Goal: Transaction & Acquisition: Book appointment/travel/reservation

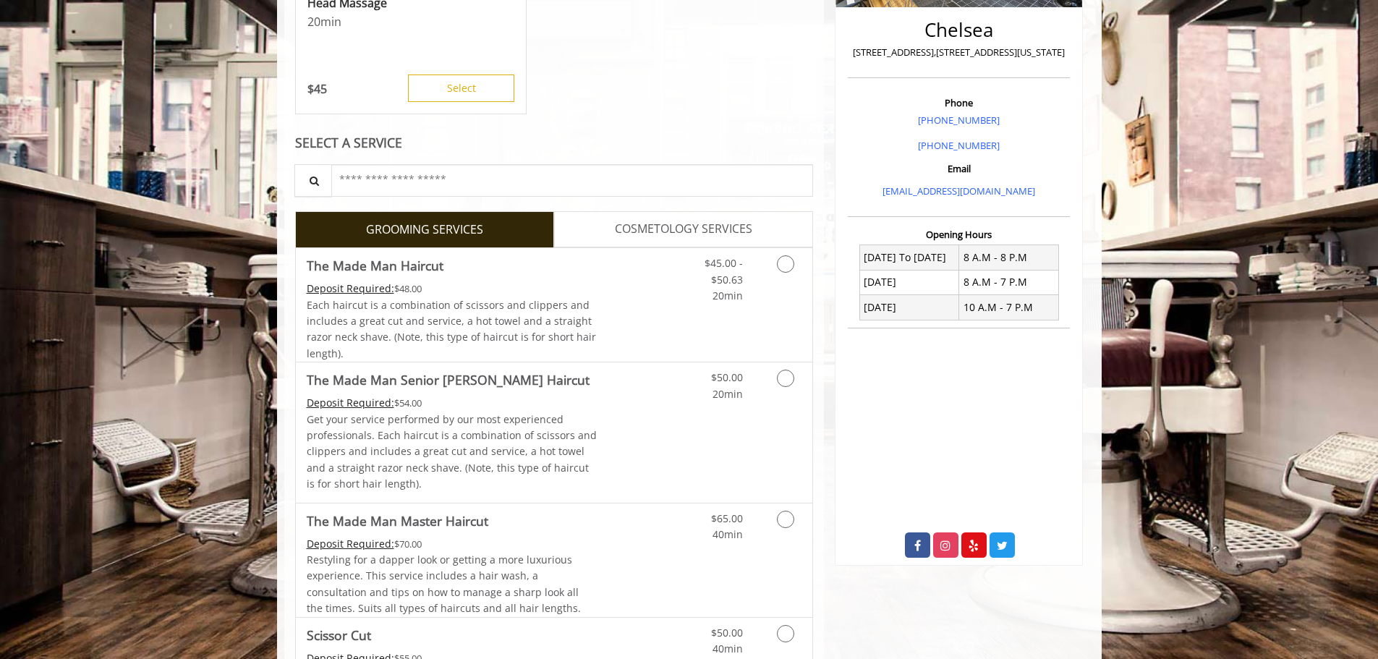
scroll to position [362, 0]
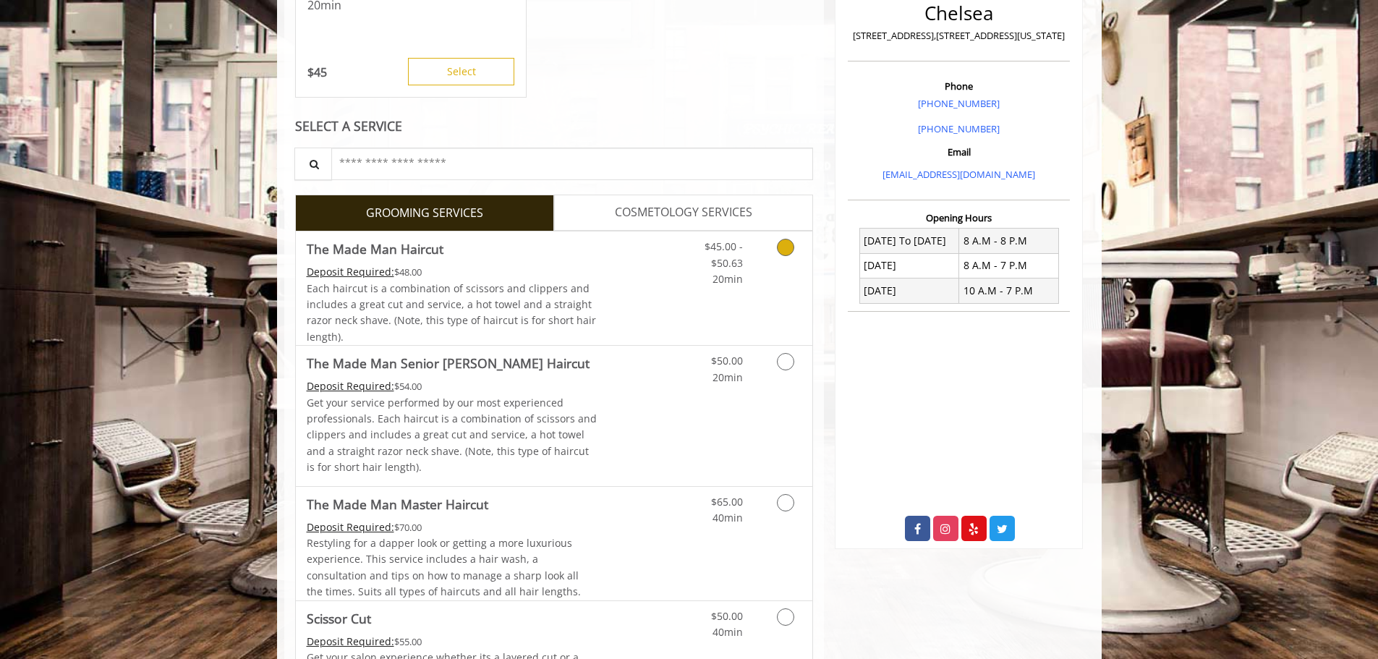
click at [777, 253] on link "Grooming services" at bounding box center [782, 259] width 37 height 56
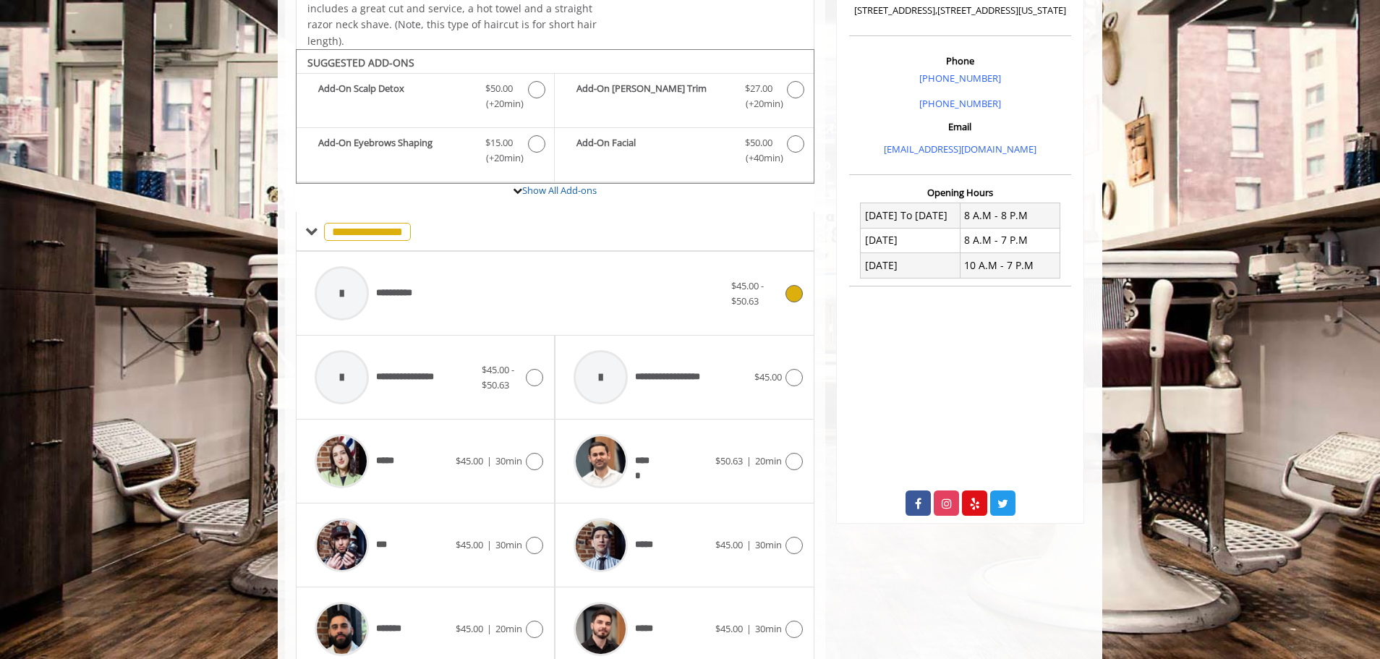
scroll to position [436, 0]
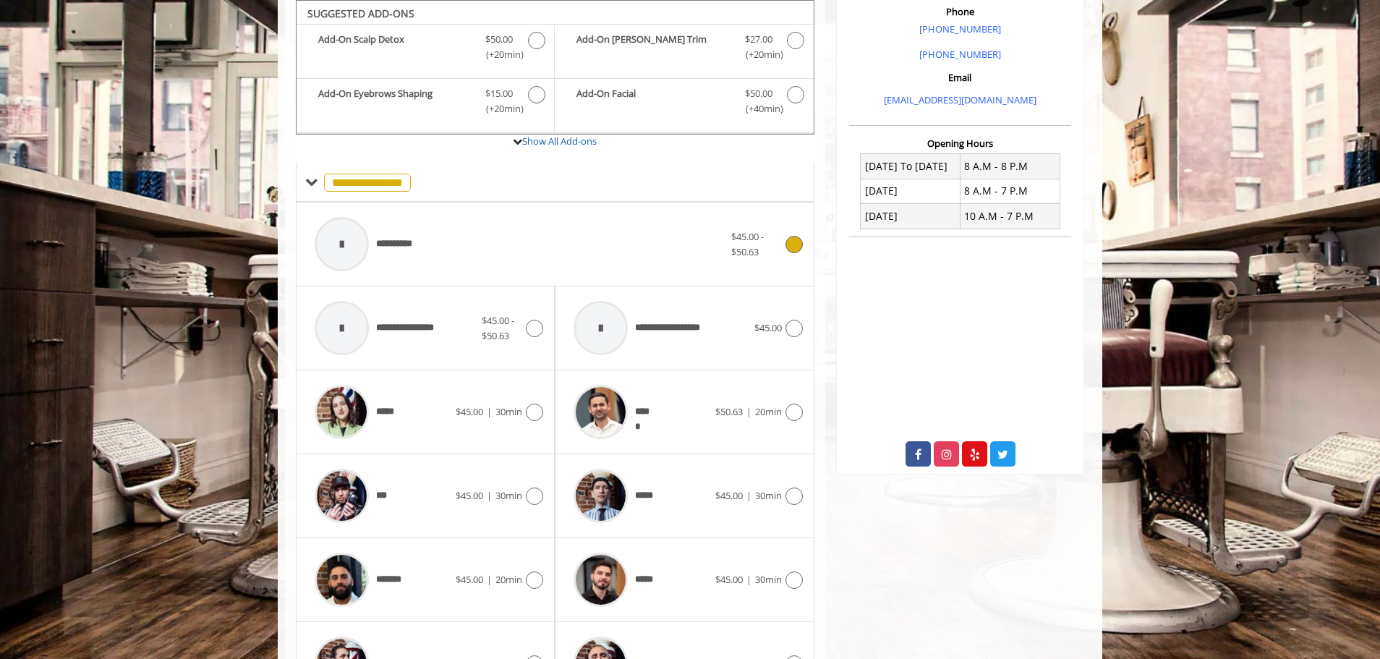
click at [760, 236] on span "$45.00 - $50.63" at bounding box center [747, 244] width 33 height 28
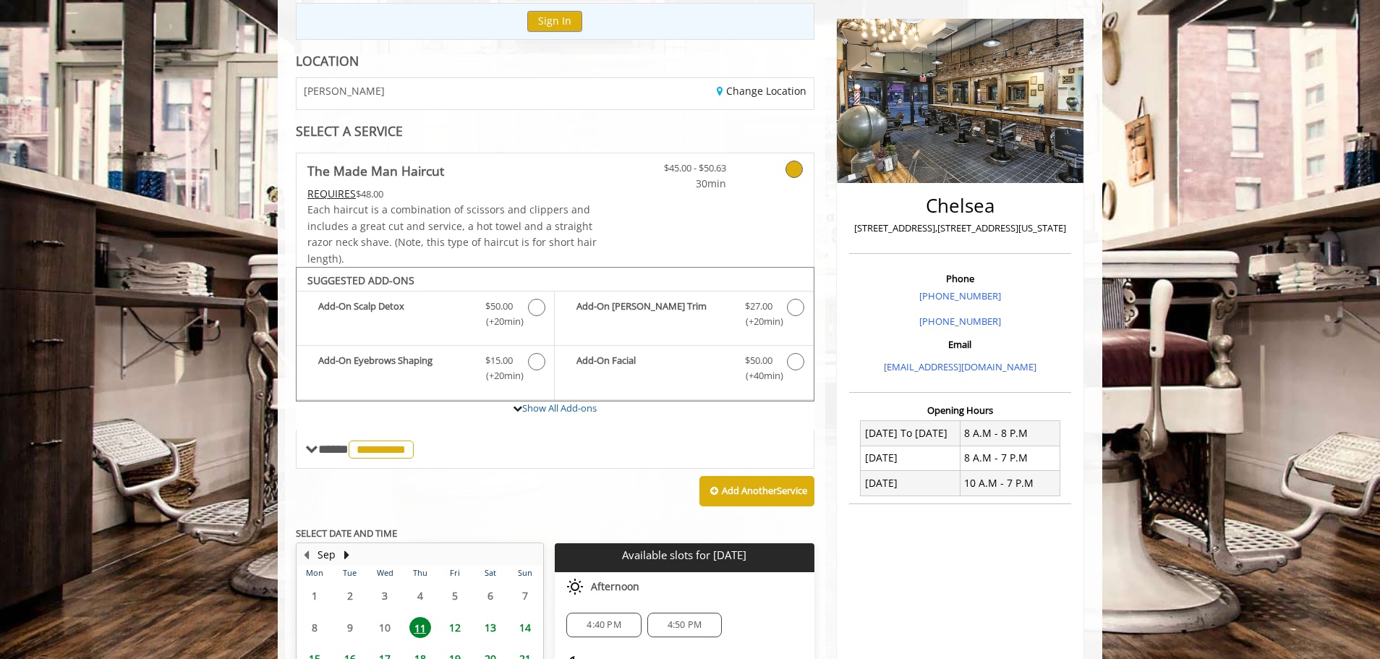
scroll to position [372, 0]
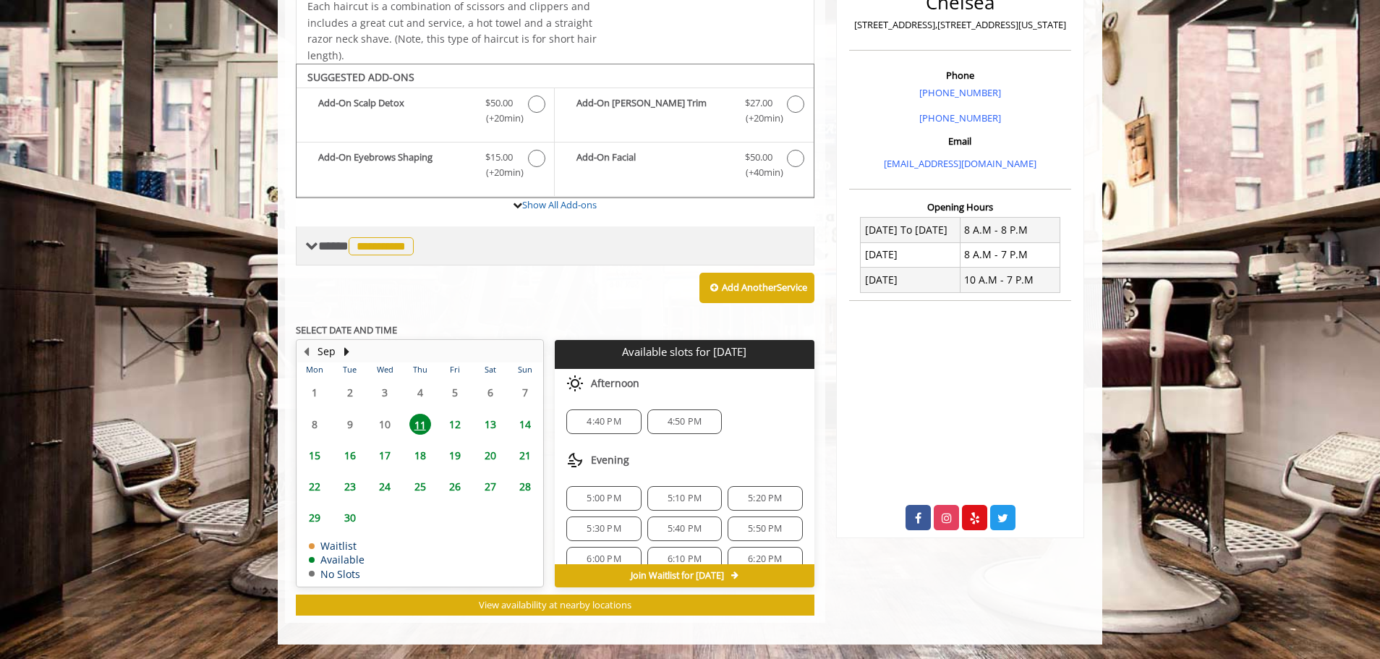
click at [394, 245] on span "**********" at bounding box center [381, 246] width 65 height 18
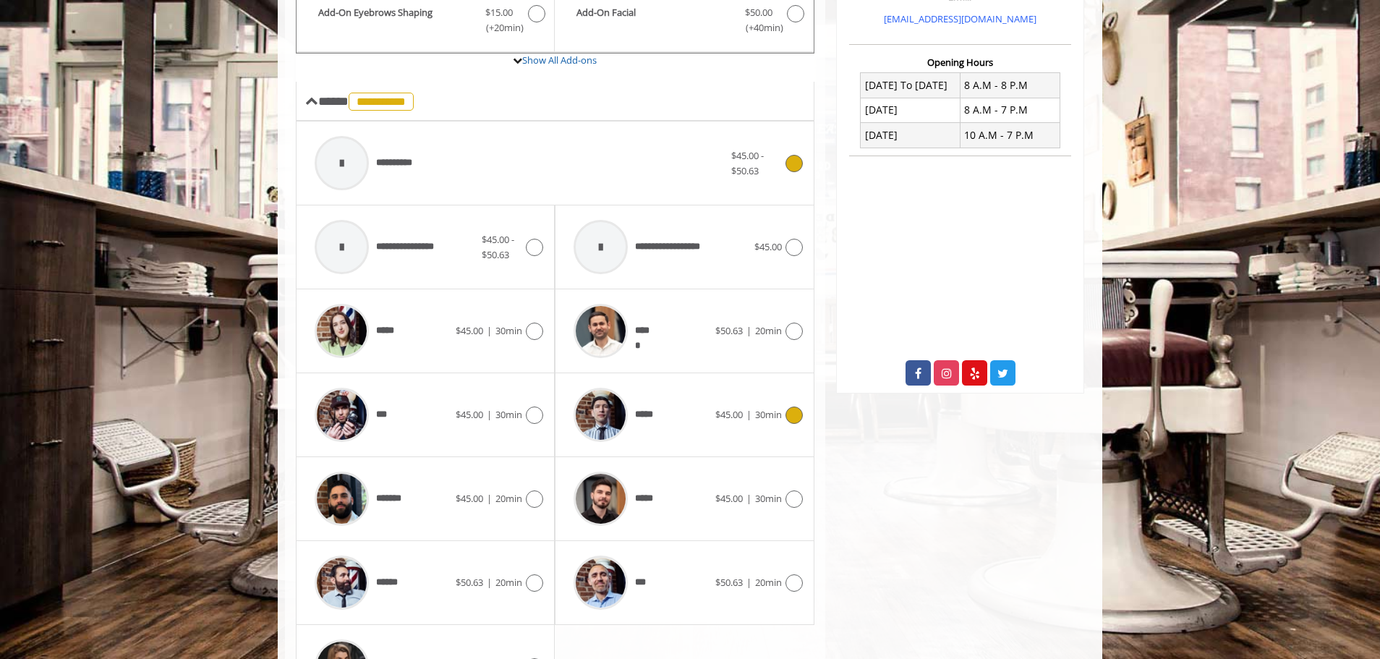
click at [657, 405] on span "*****" at bounding box center [612, 414] width 93 height 69
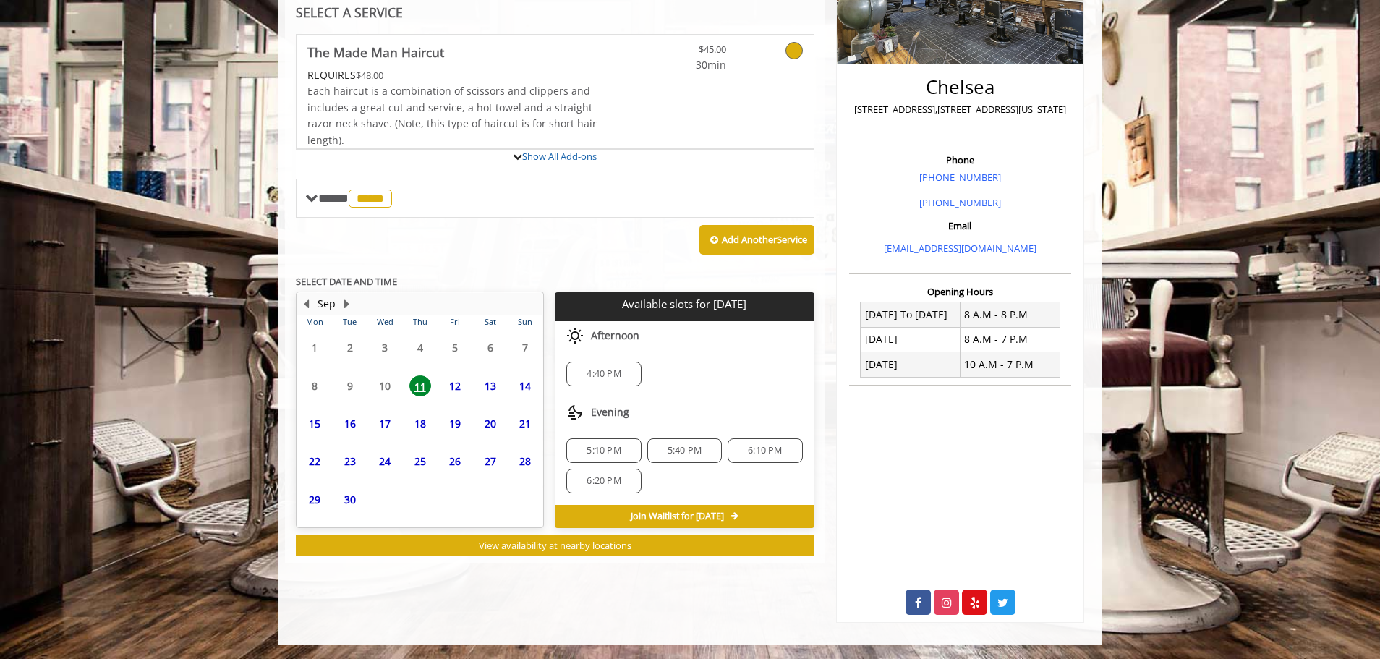
scroll to position [361, 0]
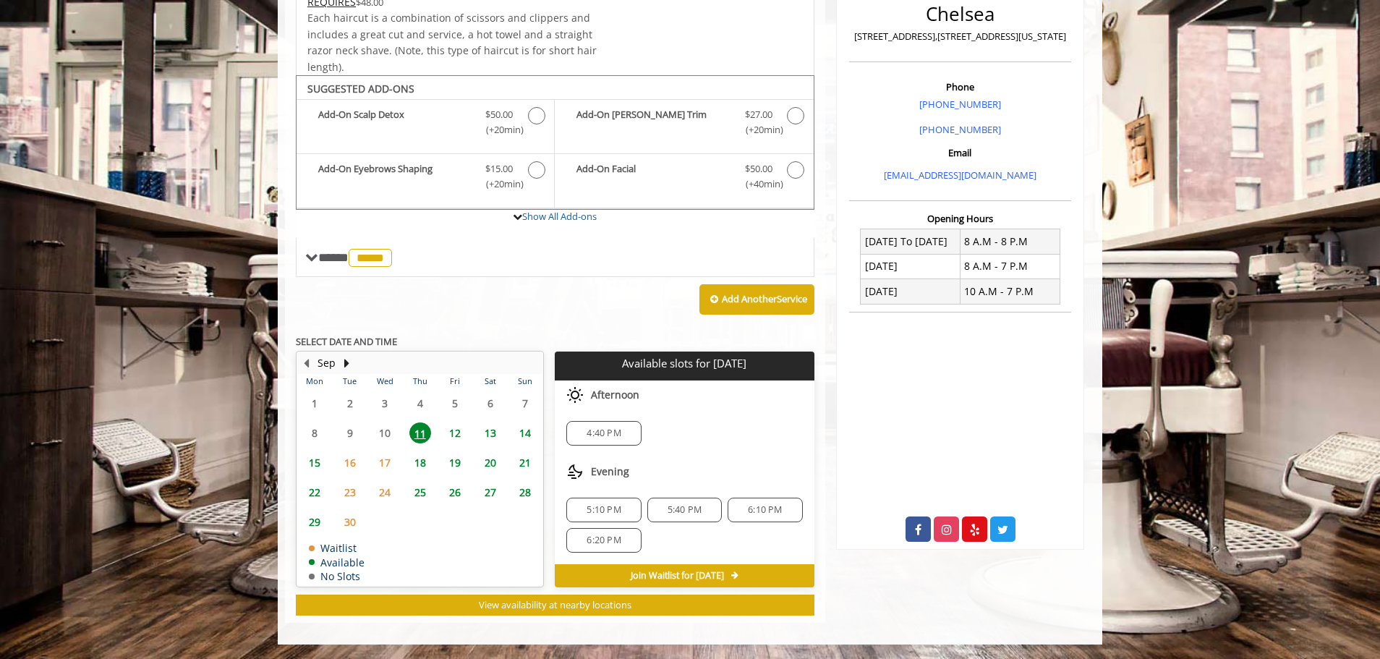
click at [687, 500] on div "5:40 PM" at bounding box center [684, 510] width 74 height 25
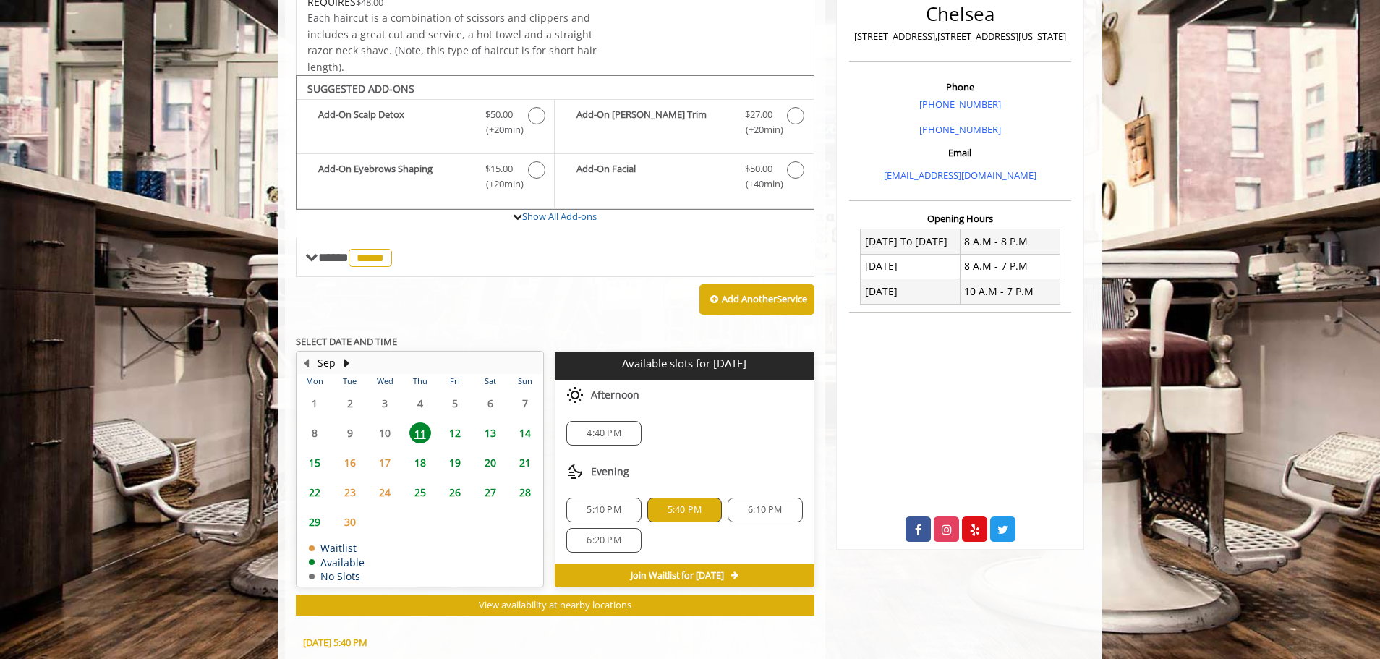
scroll to position [622, 0]
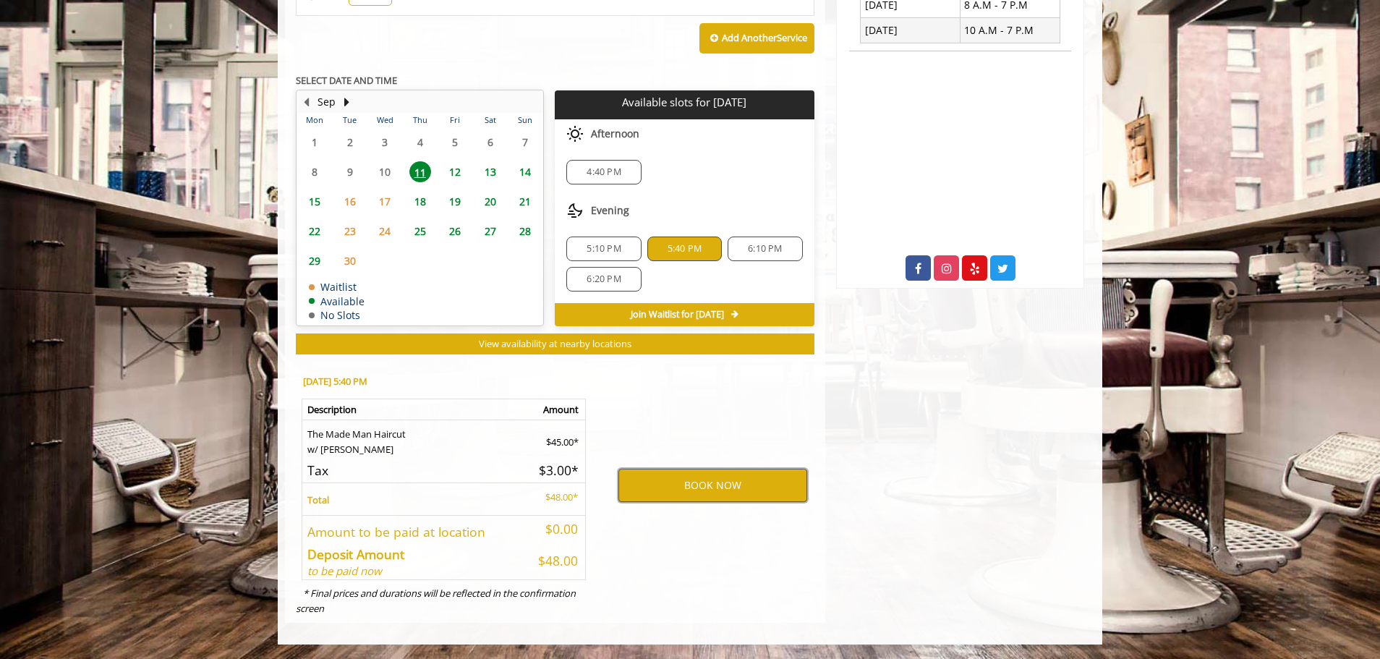
click at [762, 496] on button "BOOK NOW" at bounding box center [712, 485] width 189 height 33
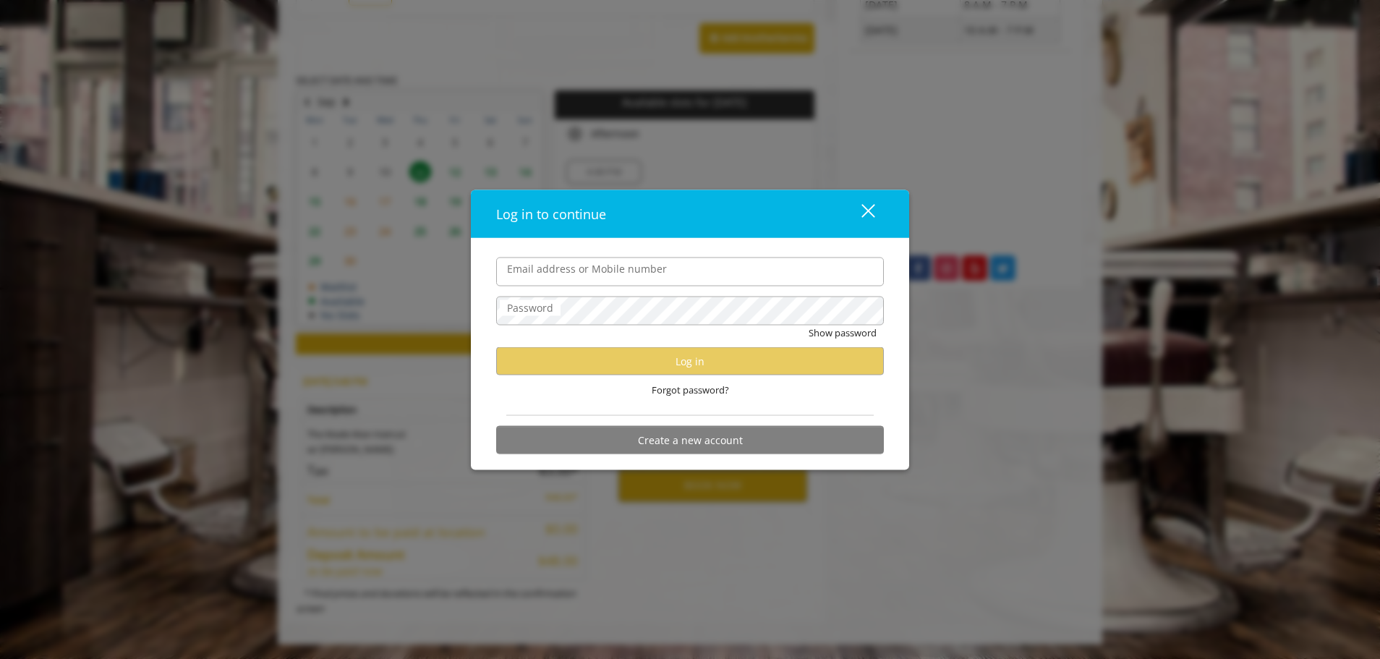
click at [704, 276] on input "Email address or Mobile number" at bounding box center [690, 271] width 388 height 29
type input "**********"
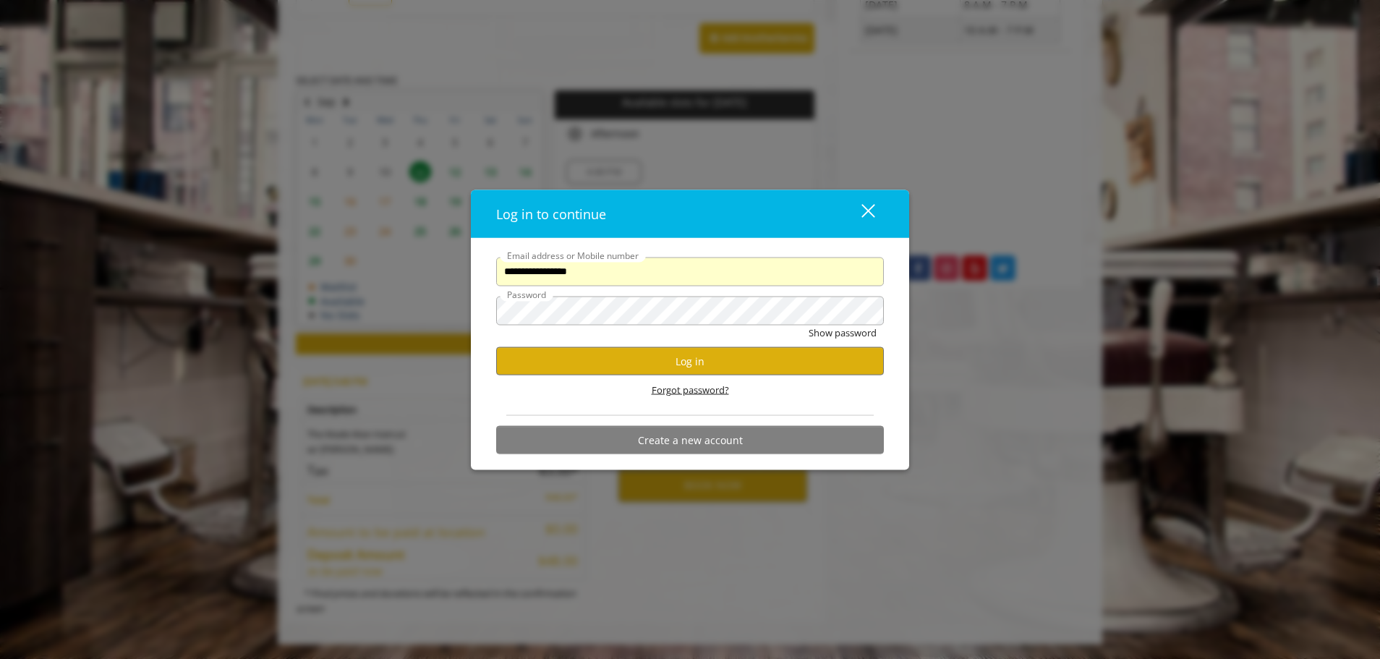
scroll to position [0, 0]
click at [721, 363] on button "Log in" at bounding box center [690, 361] width 388 height 28
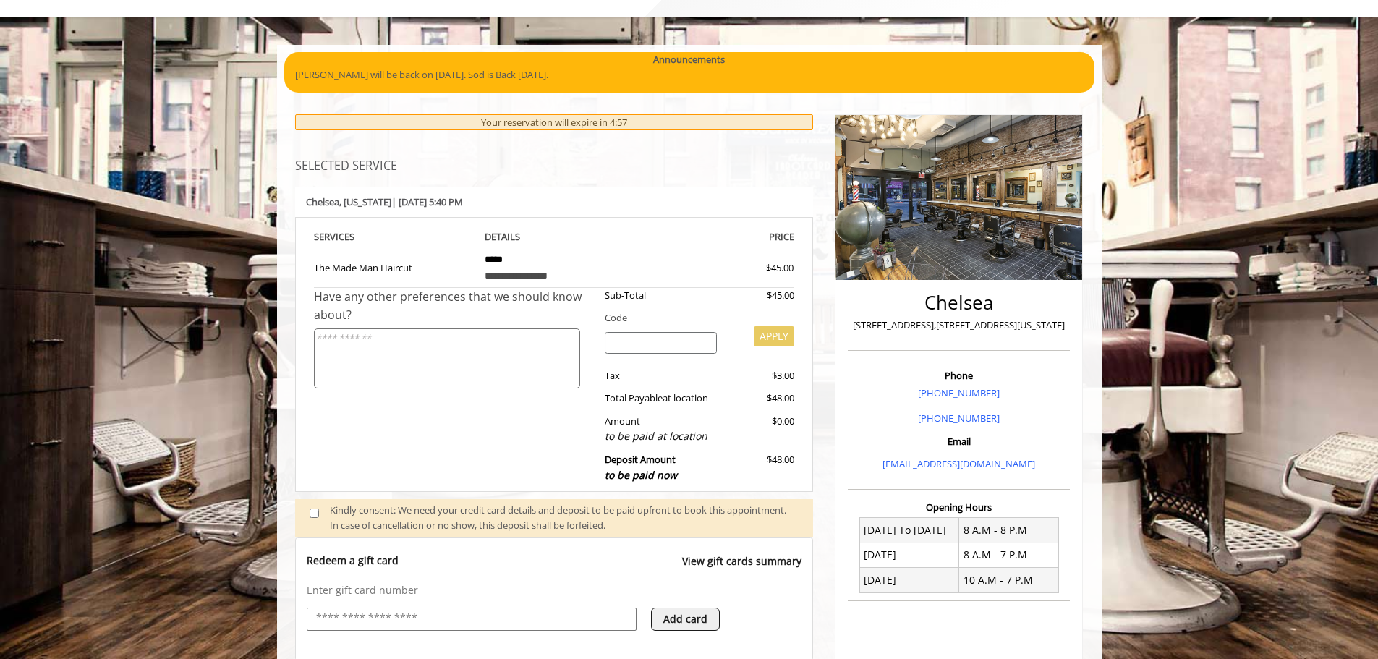
scroll to position [222, 0]
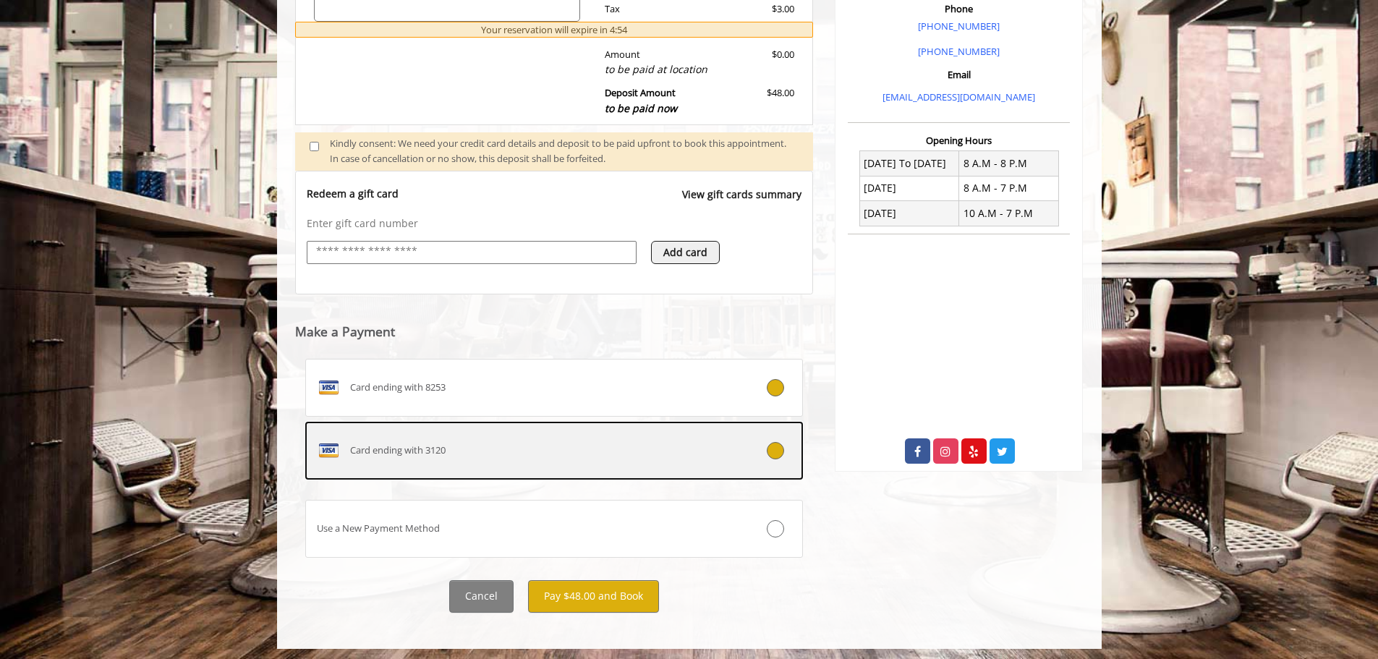
click at [590, 458] on div "Card ending with 3120" at bounding box center [513, 450] width 414 height 23
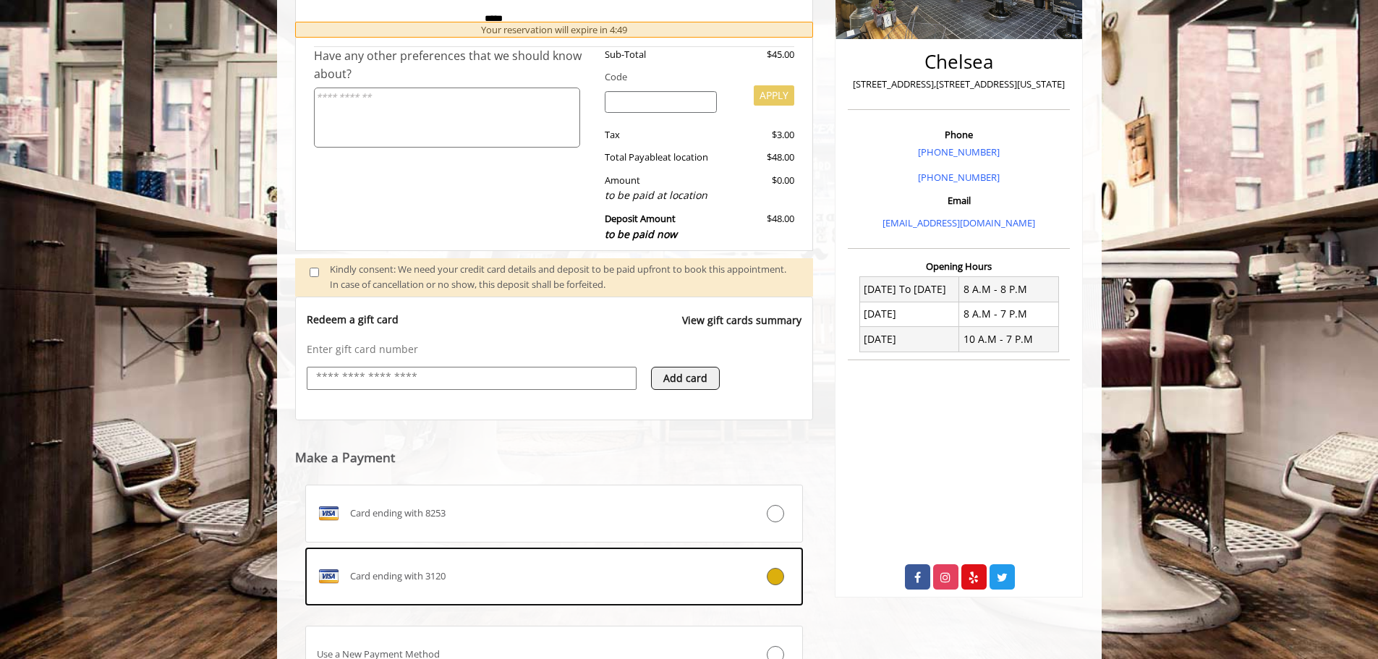
scroll to position [443, 0]
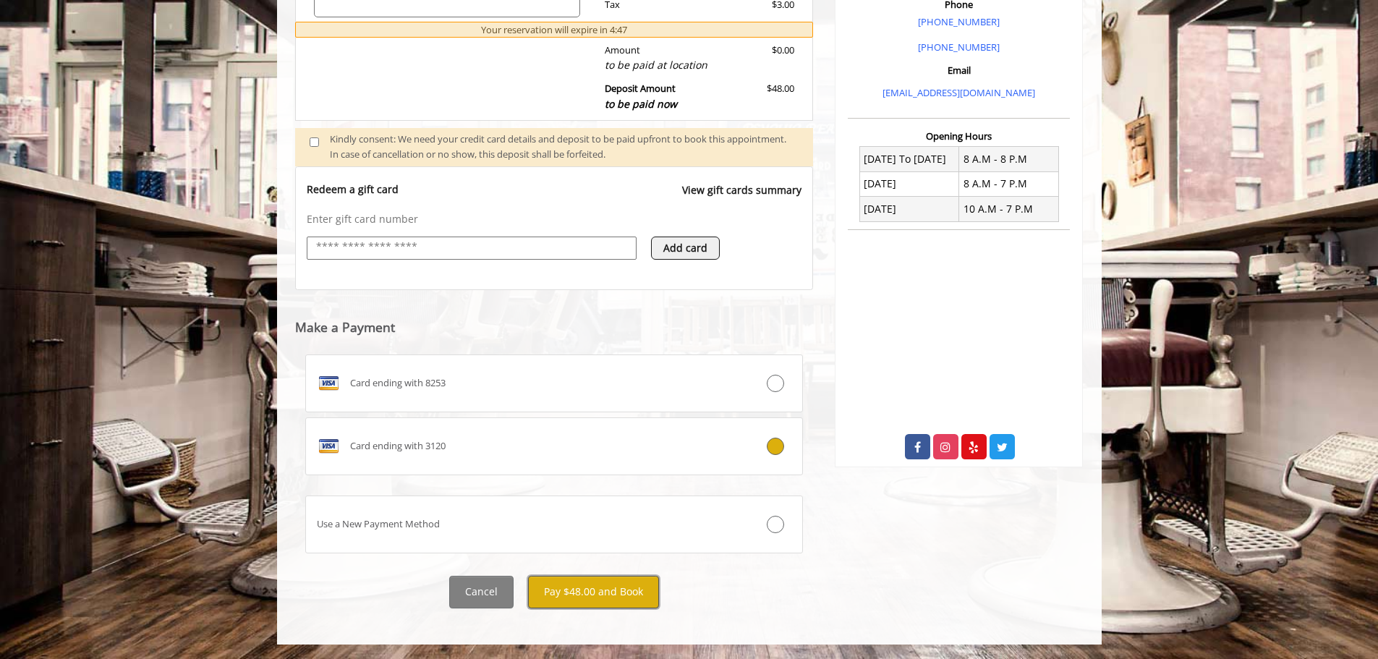
click at [615, 593] on button "Pay $48.00 and Book" at bounding box center [593, 592] width 131 height 33
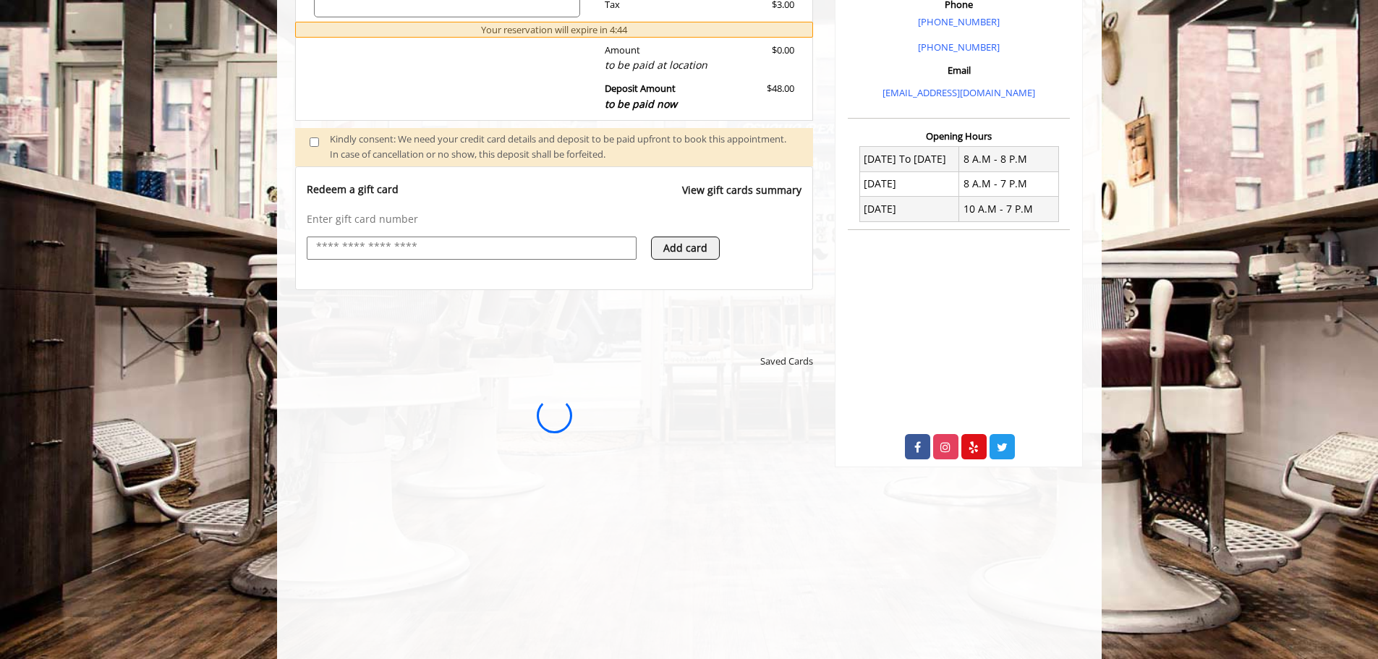
scroll to position [0, 0]
